Goal: Navigation & Orientation: Understand site structure

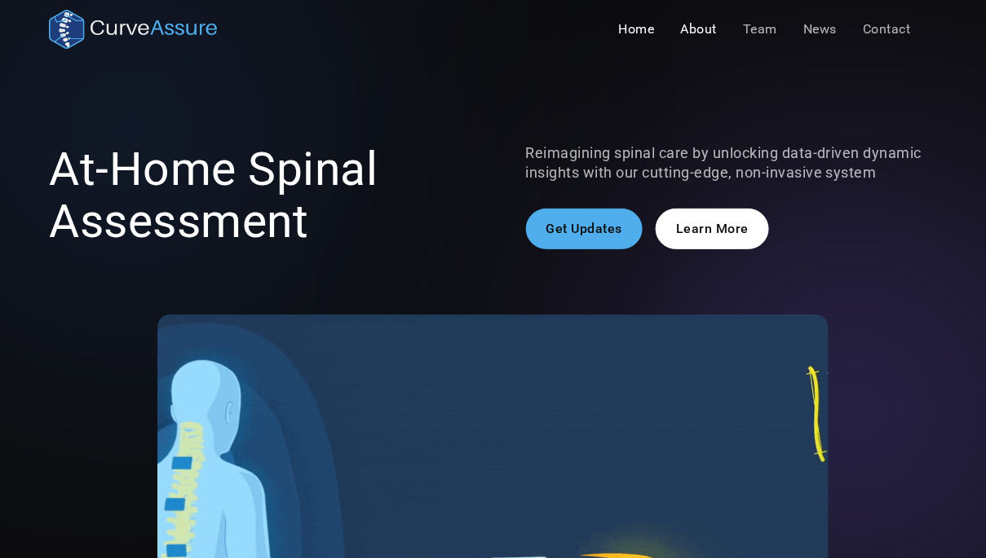
click at [703, 34] on link "About" at bounding box center [699, 29] width 63 height 33
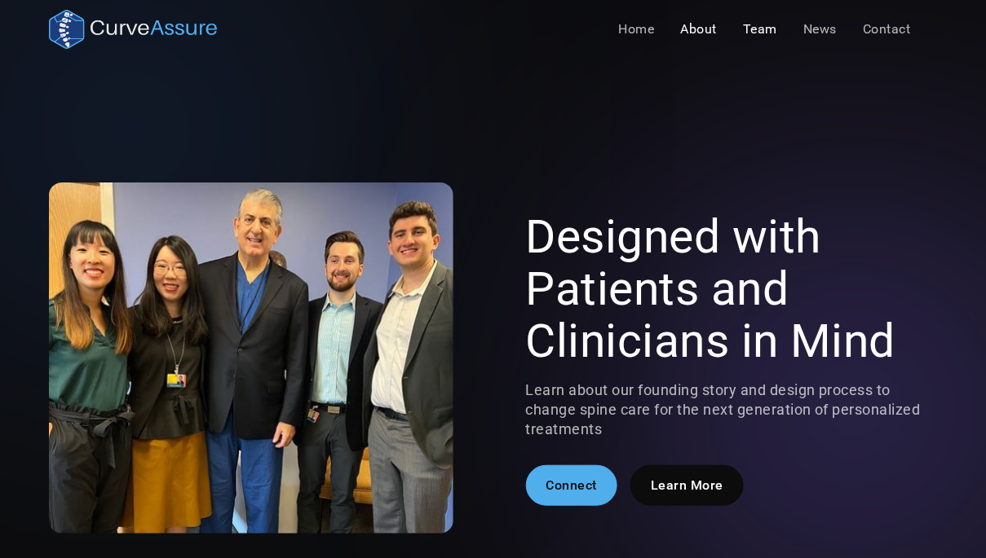
click at [766, 23] on link "Team" at bounding box center [760, 29] width 60 height 33
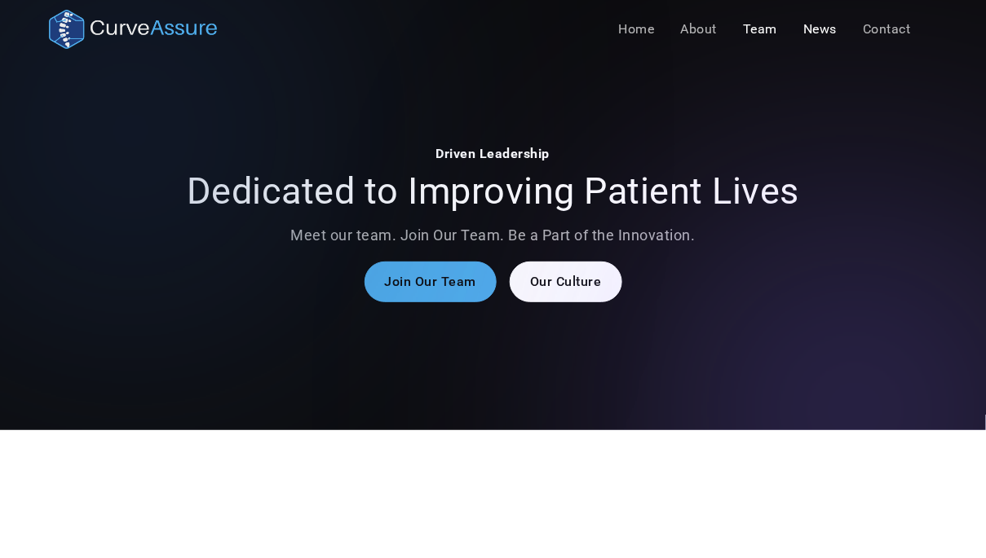
click at [823, 34] on link "News" at bounding box center [820, 29] width 60 height 33
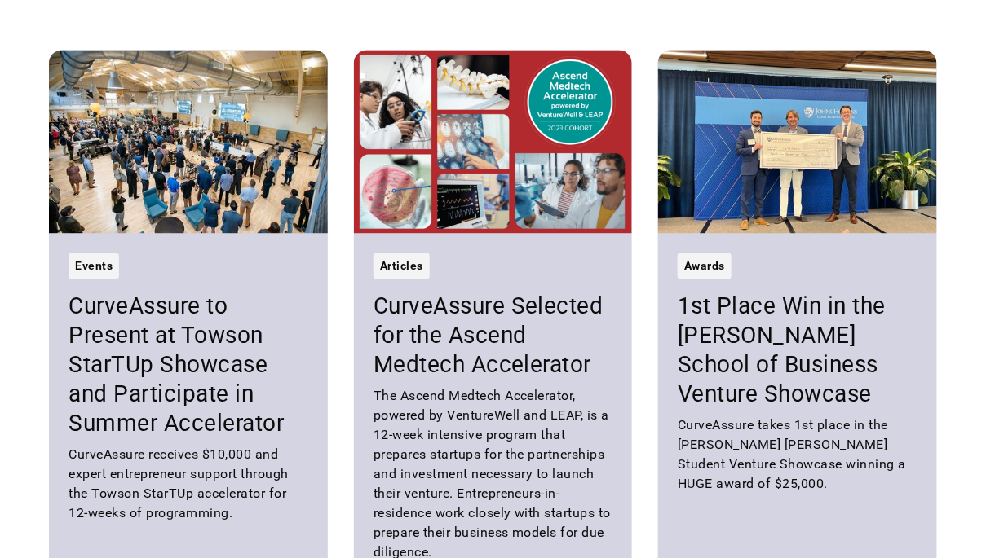
scroll to position [2375, 0]
